Goal: Find specific page/section: Find specific page/section

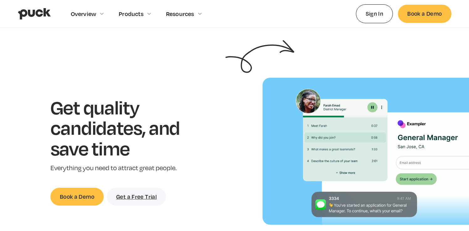
click at [34, 15] on img "home" at bounding box center [34, 14] width 33 height 12
click at [36, 12] on img "home" at bounding box center [34, 14] width 33 height 12
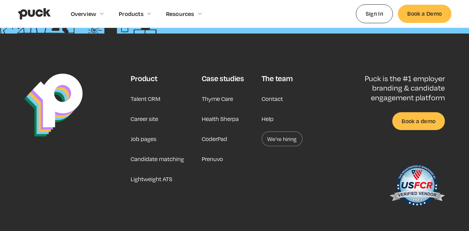
scroll to position [1638, 0]
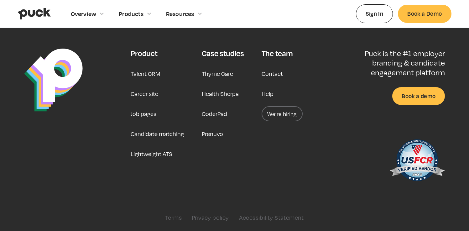
click at [151, 73] on link "Talent CRM" at bounding box center [146, 73] width 30 height 15
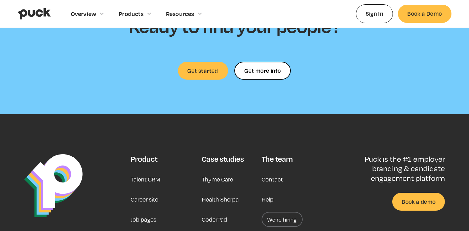
scroll to position [1997, 0]
